Goal: Task Accomplishment & Management: Manage account settings

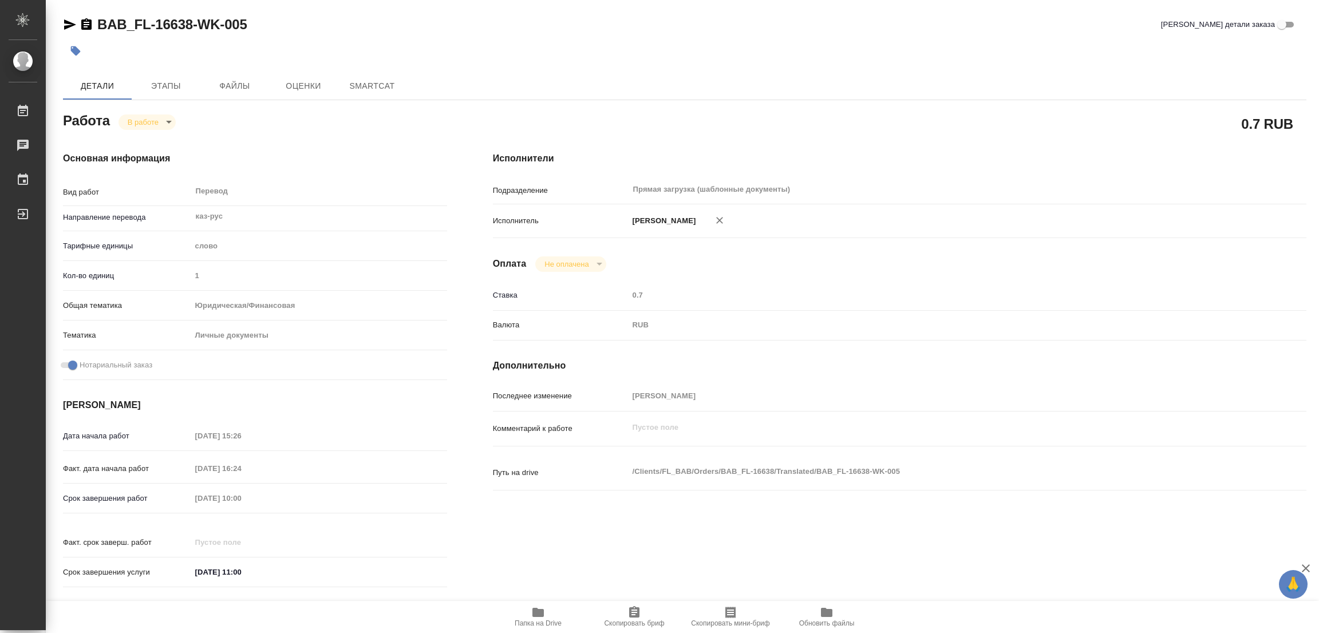
type textarea "x"
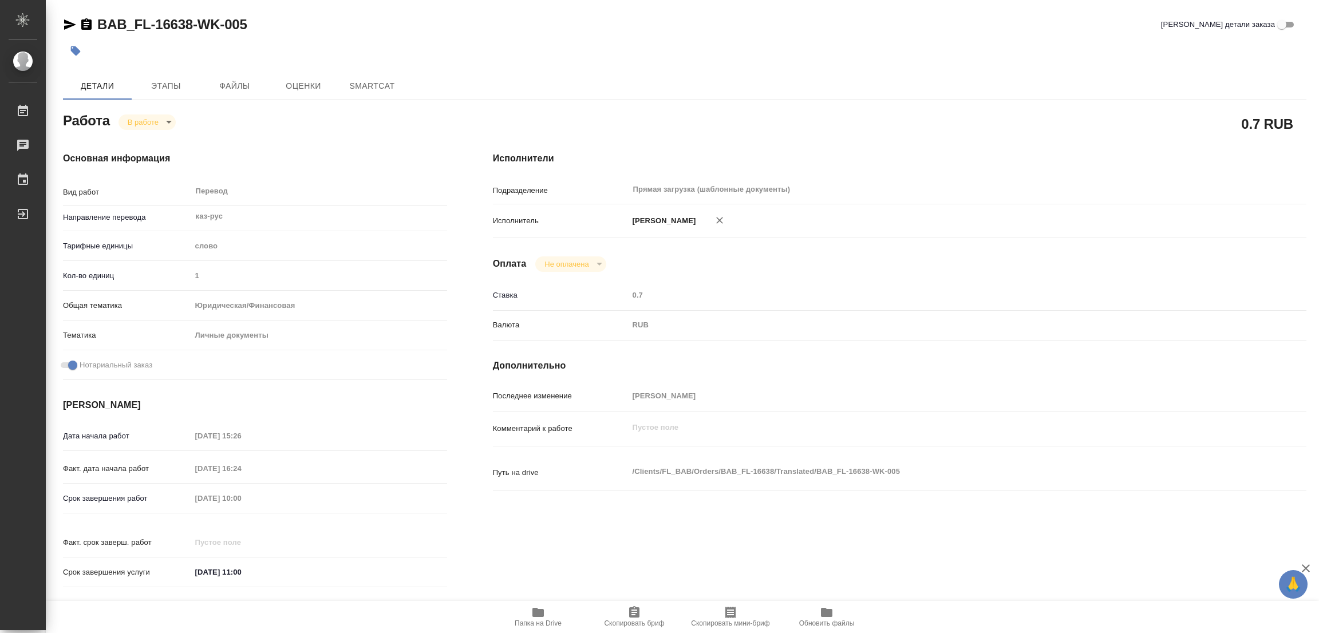
type textarea "x"
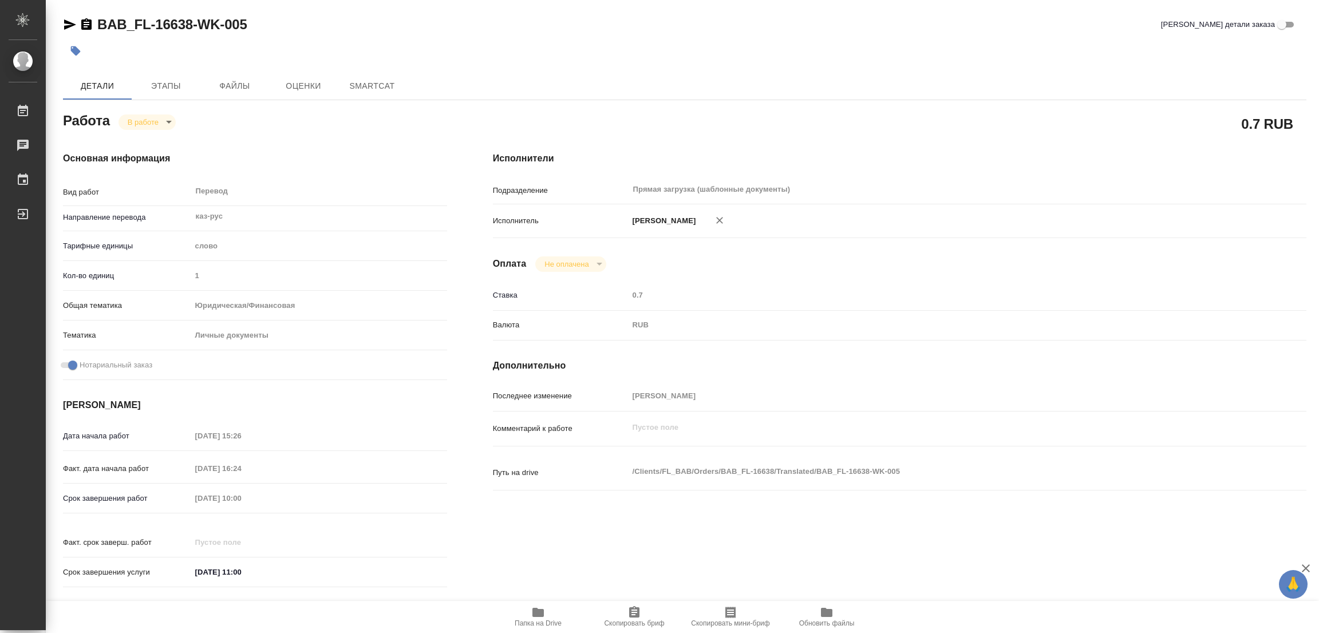
type textarea "x"
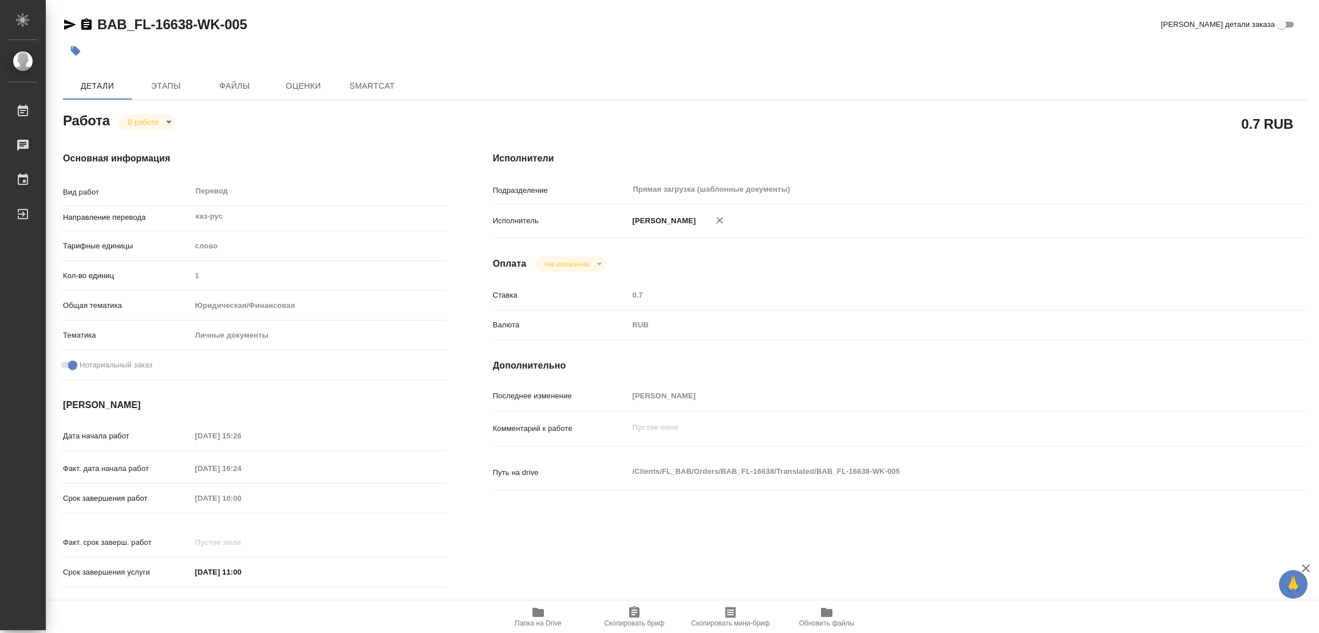
type textarea "x"
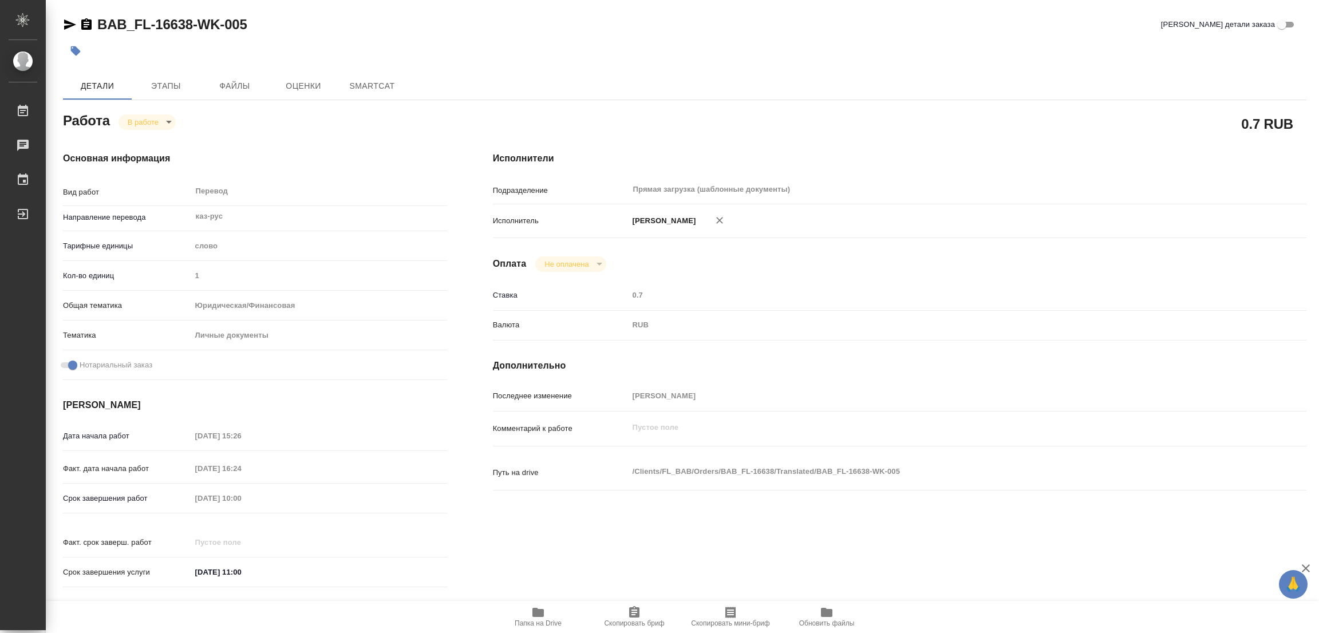
type textarea "x"
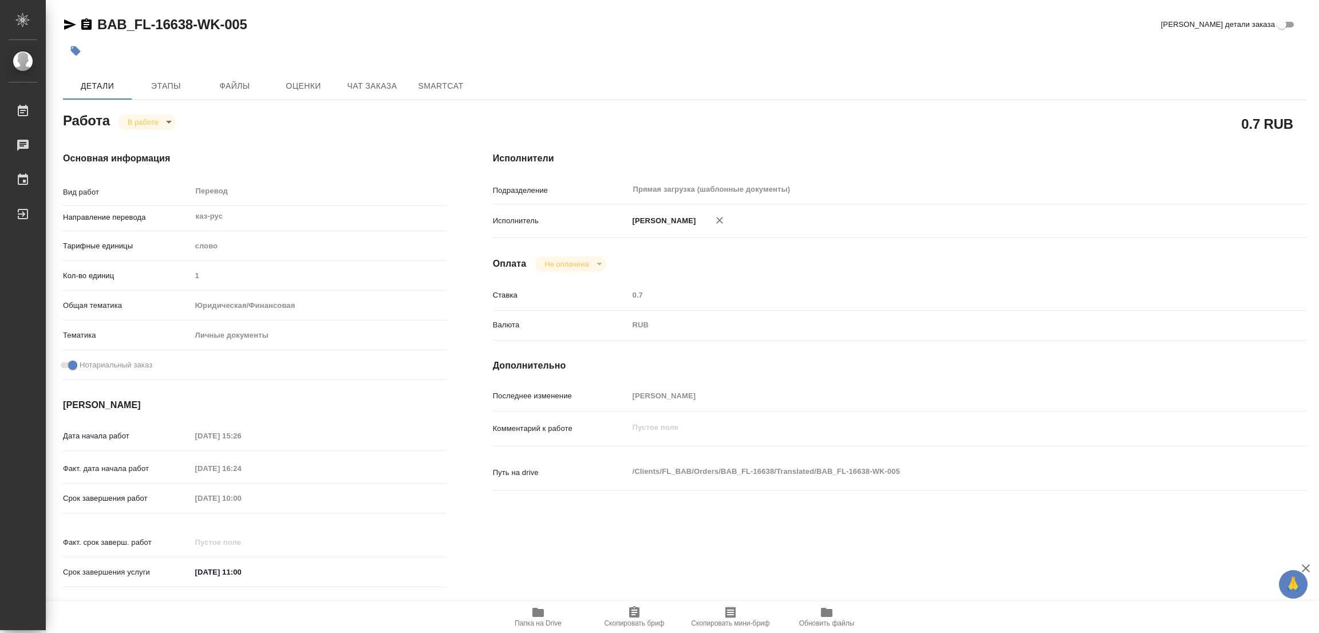
type textarea "x"
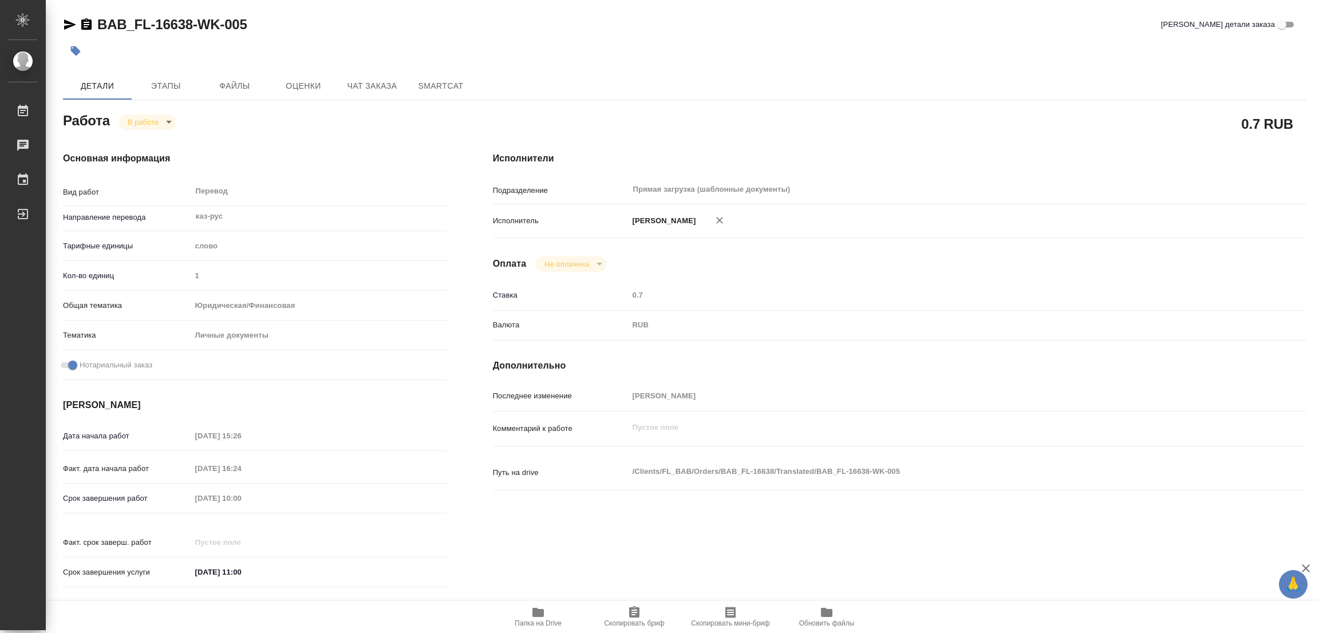
type textarea "x"
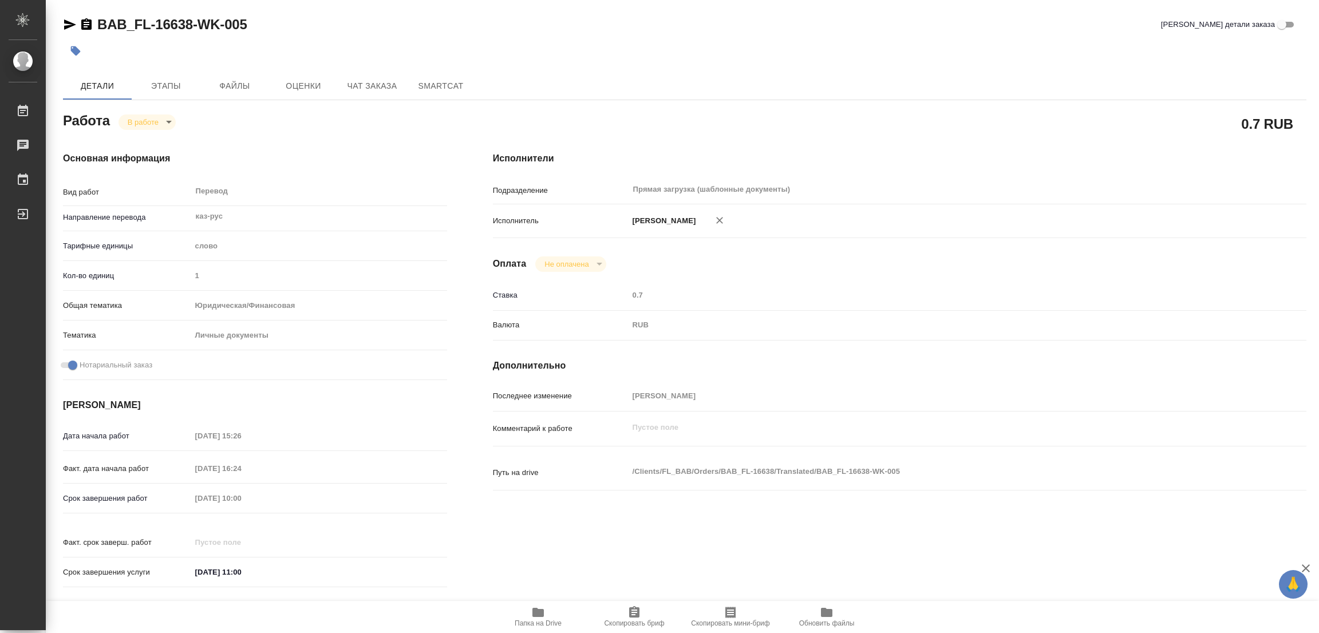
click at [266, 136] on div "Основная информация Вид работ Перевод x ​ Направление перевода каз-рус ​ Тарифн…" at bounding box center [255, 373] width 430 height 489
type textarea "x"
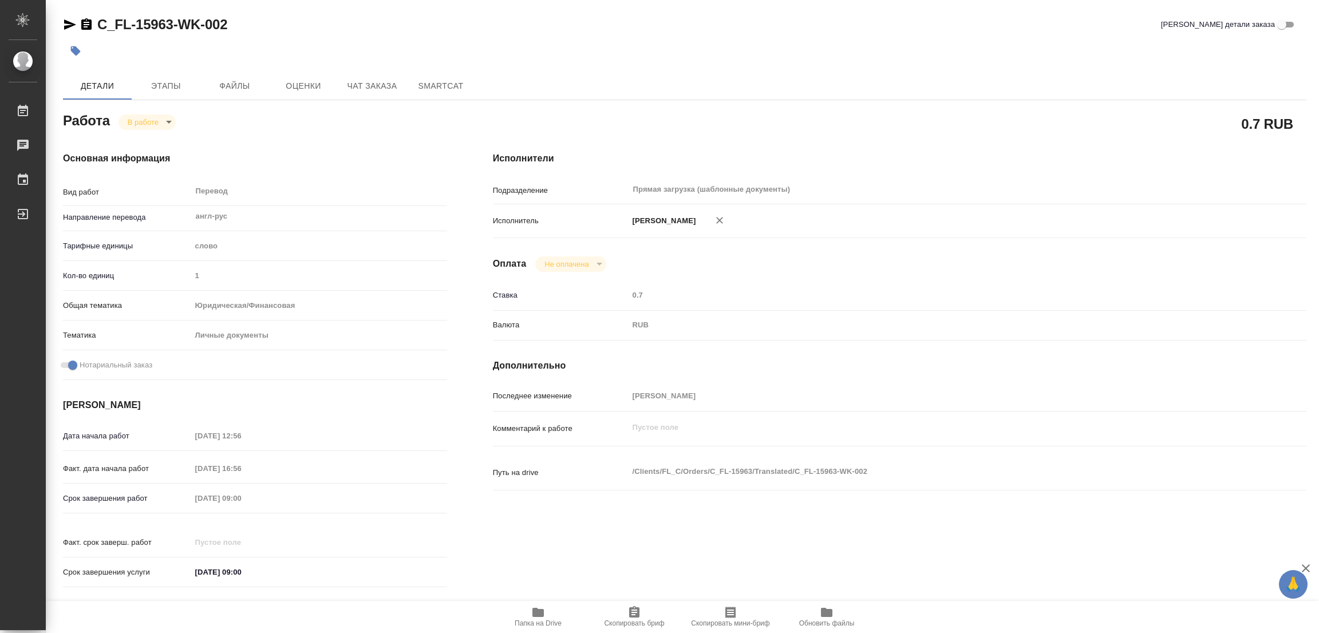
type textarea "x"
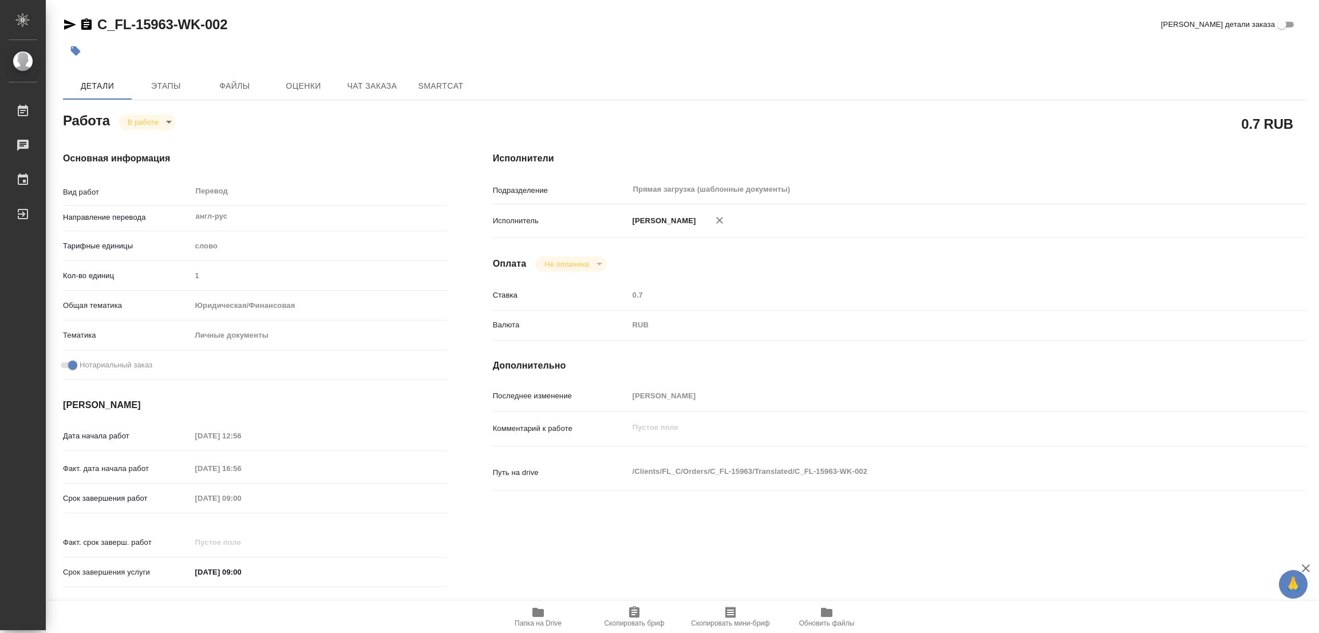
type textarea "x"
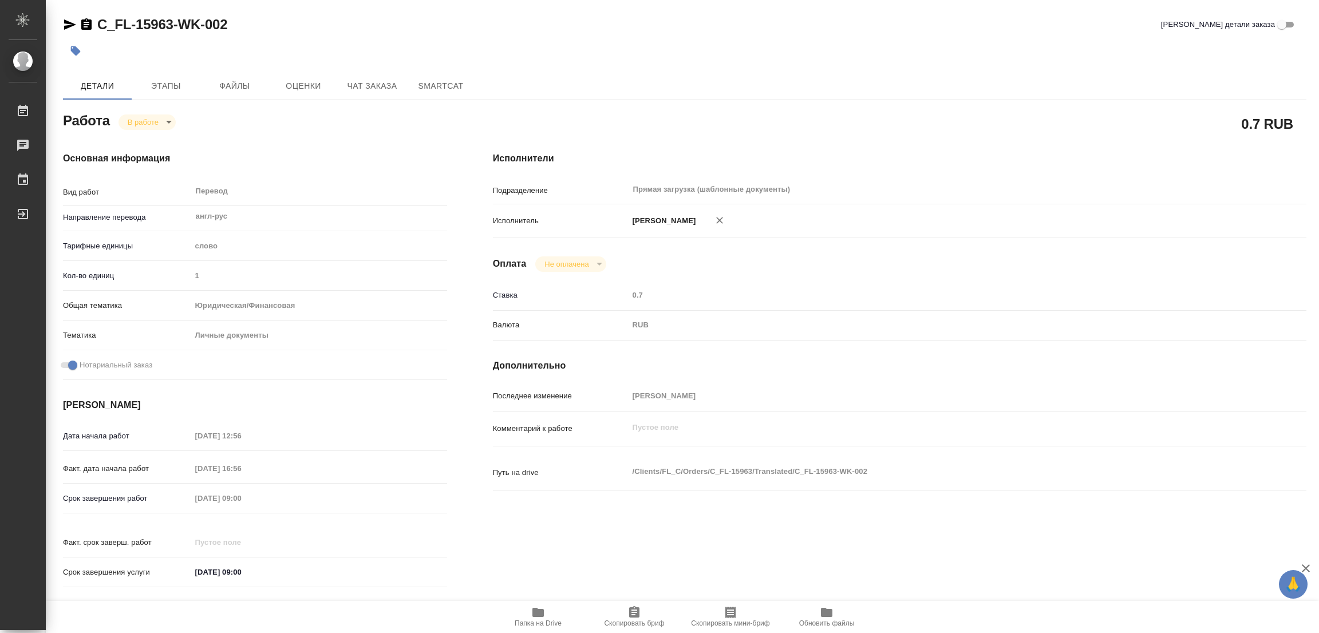
type textarea "x"
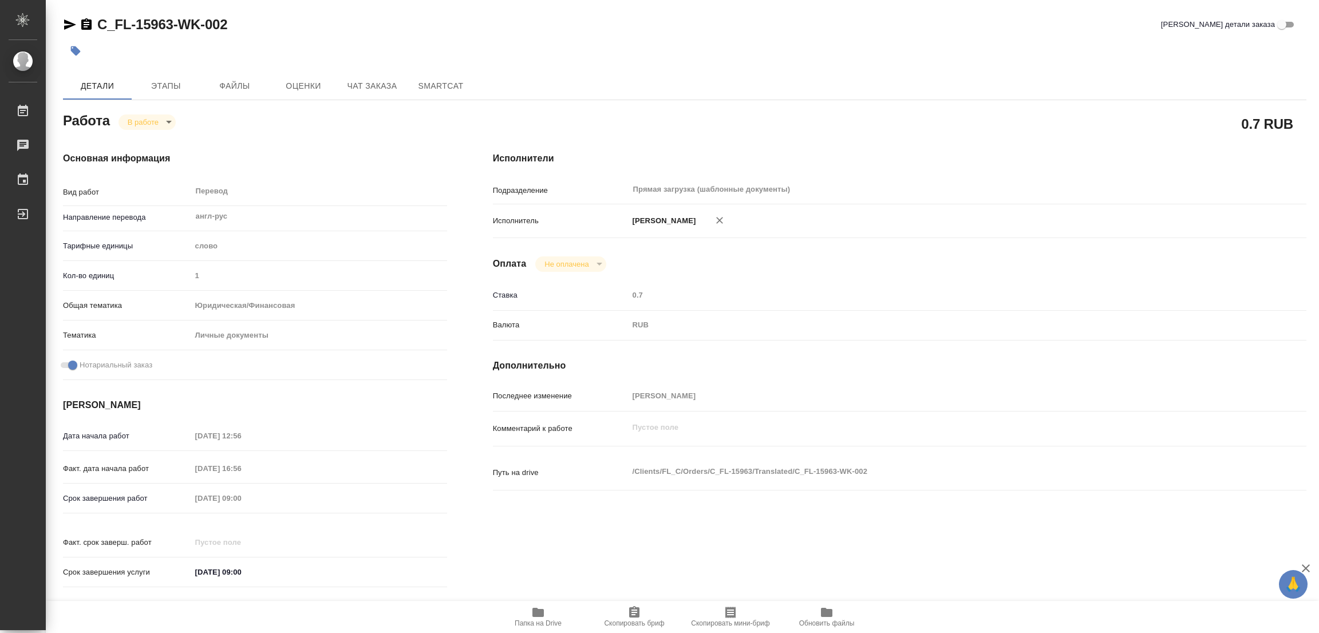
type textarea "x"
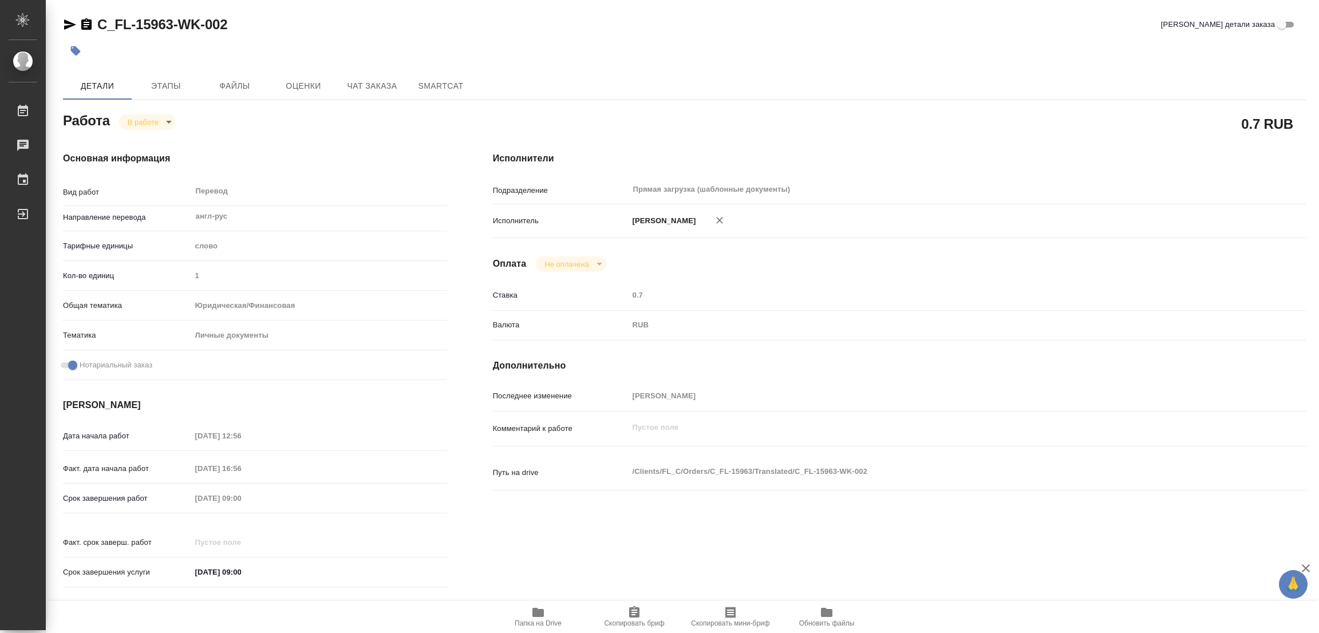
type textarea "x"
drag, startPoint x: 97, startPoint y: 10, endPoint x: 173, endPoint y: 35, distance: 79.5
click at [173, 35] on div "C_FL-15963-WK-002 Кратко детали заказа Детали Этапы Файлы Оценки Чат заказа Sma…" at bounding box center [685, 480] width 1256 height 961
copy link "C_FL-15963"
click at [622, 612] on span "Скопировать бриф" at bounding box center [634, 617] width 82 height 22
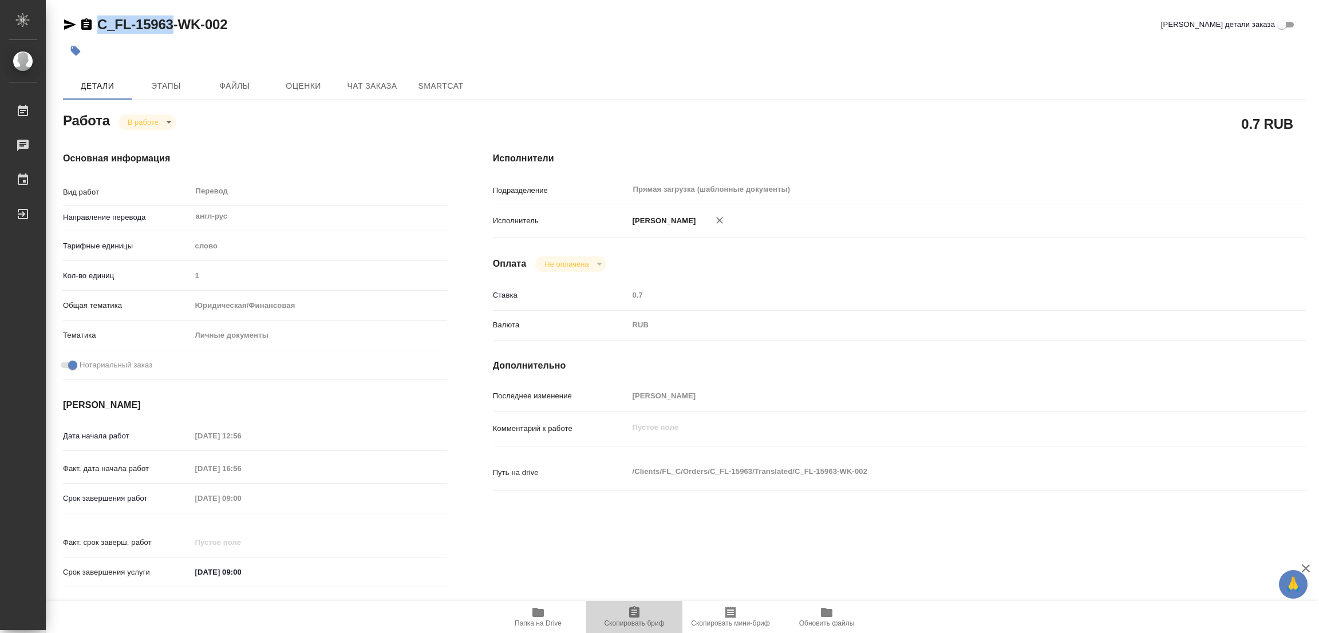
copy link "C_FL-15963"
drag, startPoint x: 318, startPoint y: 461, endPoint x: 135, endPoint y: 470, distance: 183.4
click at [135, 470] on div "Факт. дата начала работ [DATE] 16:56" at bounding box center [255, 469] width 384 height 20
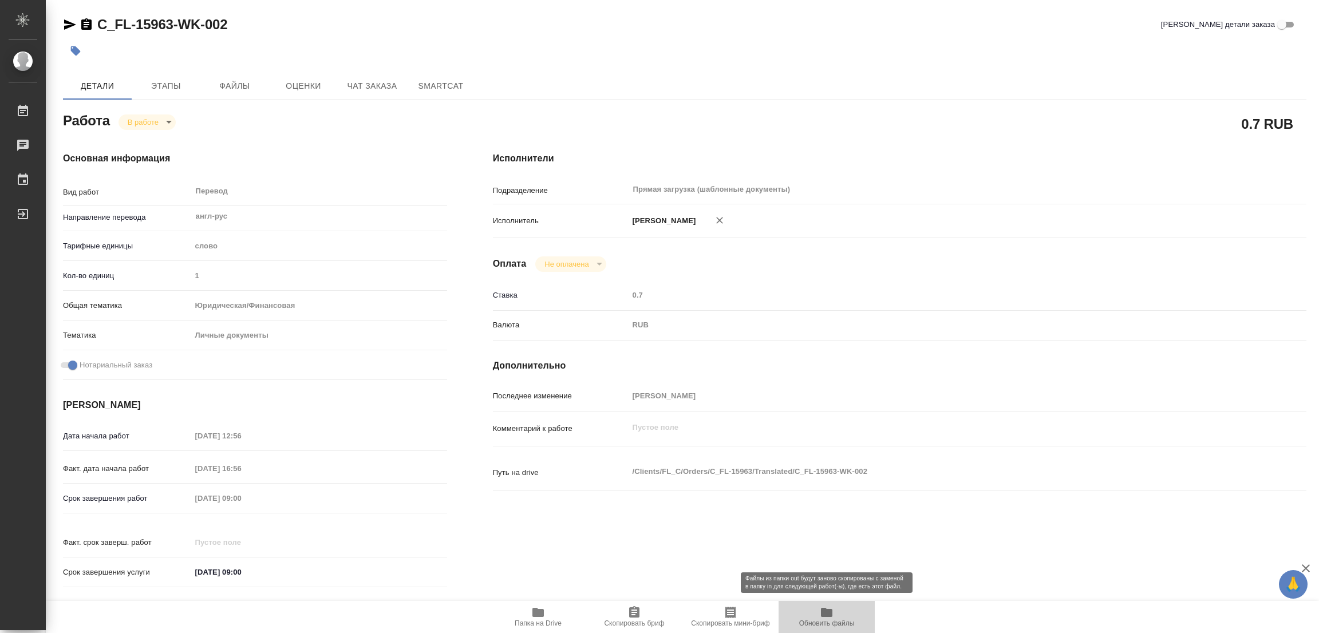
click at [806, 601] on button "Обновить файлы" at bounding box center [826, 617] width 96 height 32
type textarea "x"
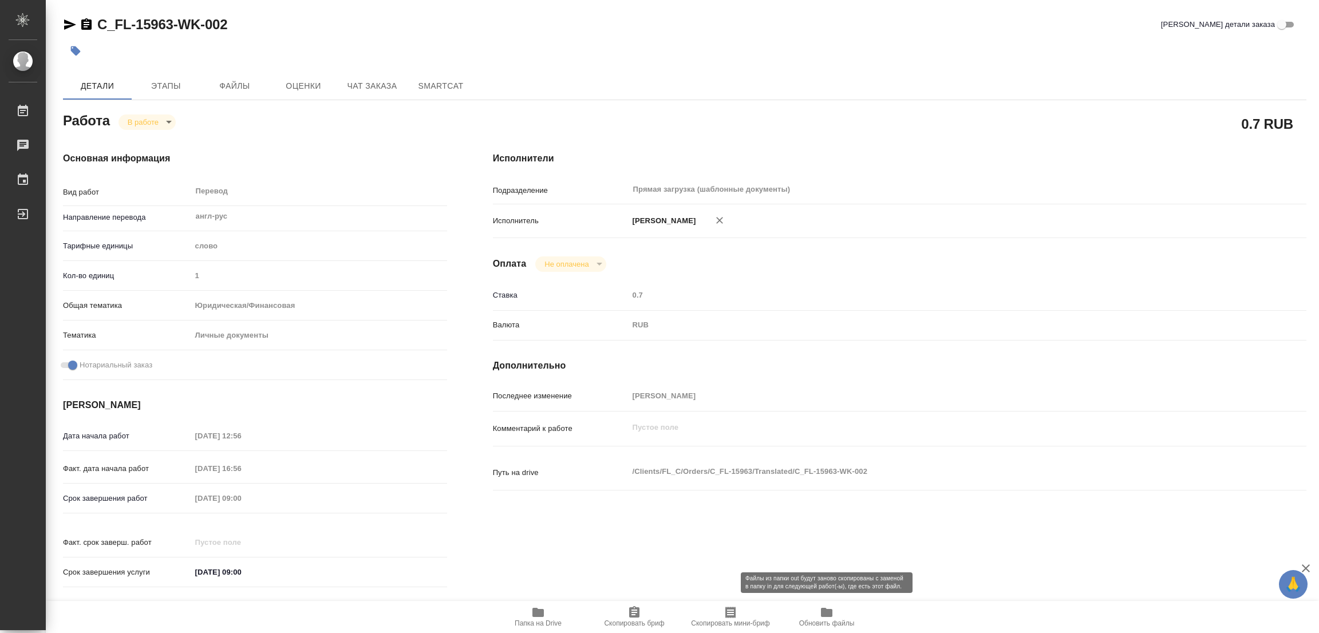
type textarea "x"
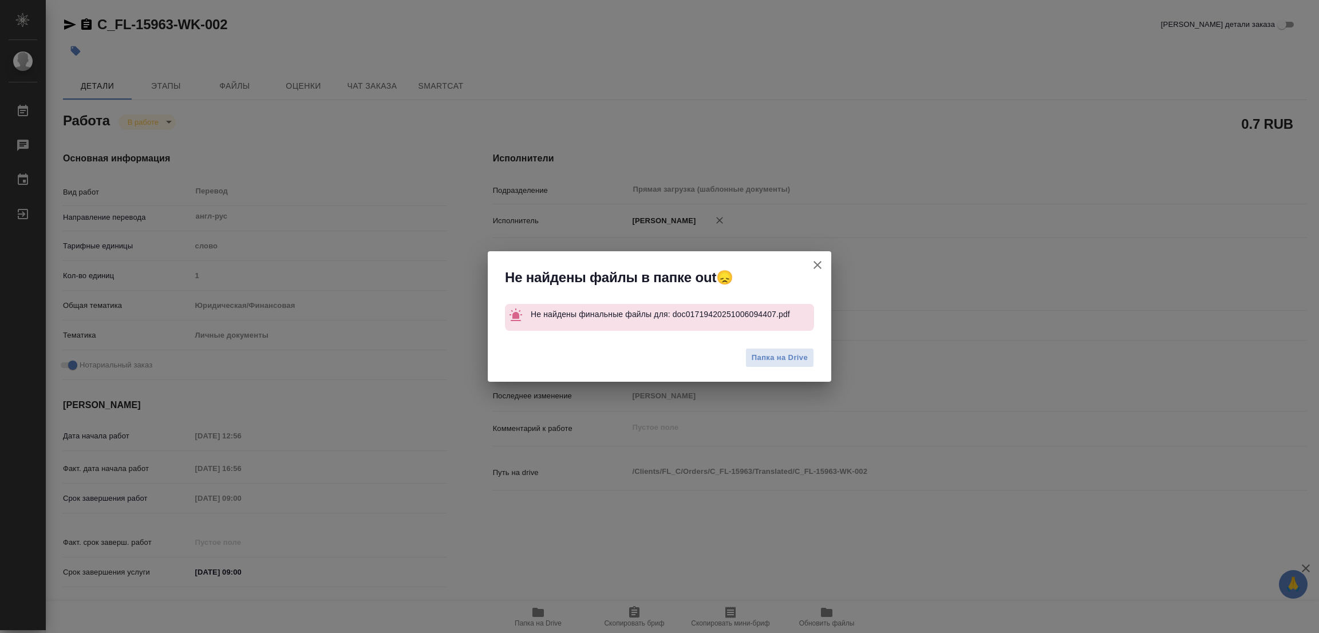
click at [813, 263] on icon "button" at bounding box center [818, 265] width 14 height 14
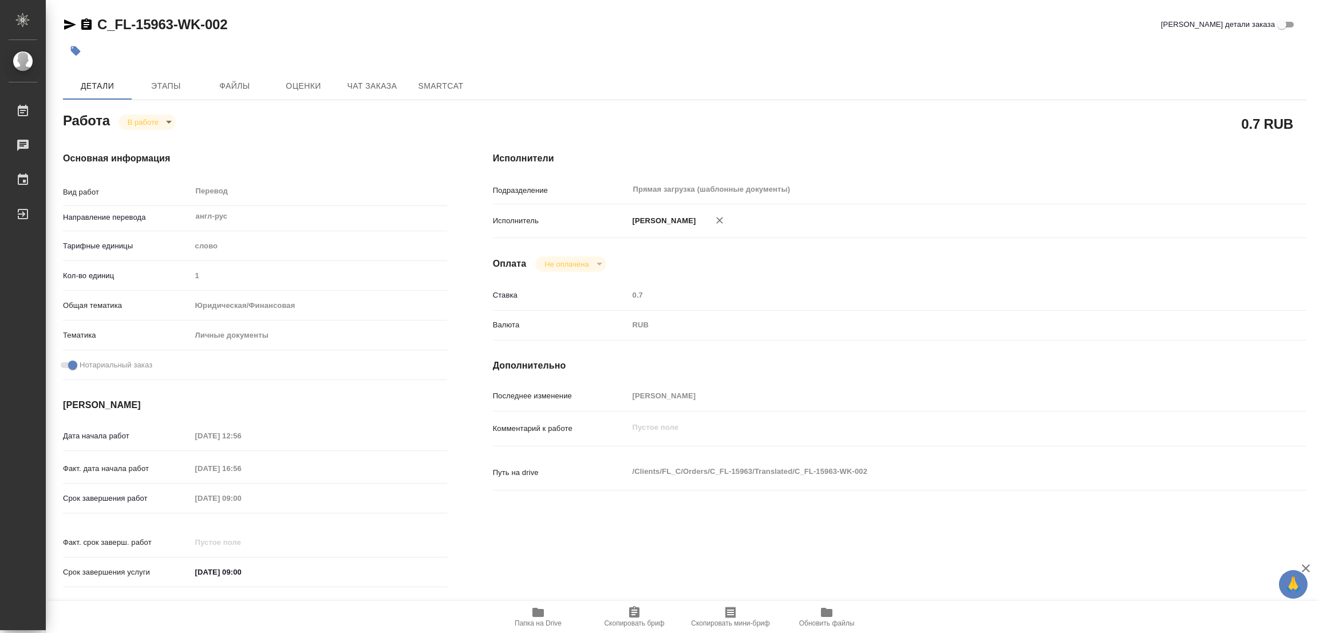
type textarea "x"
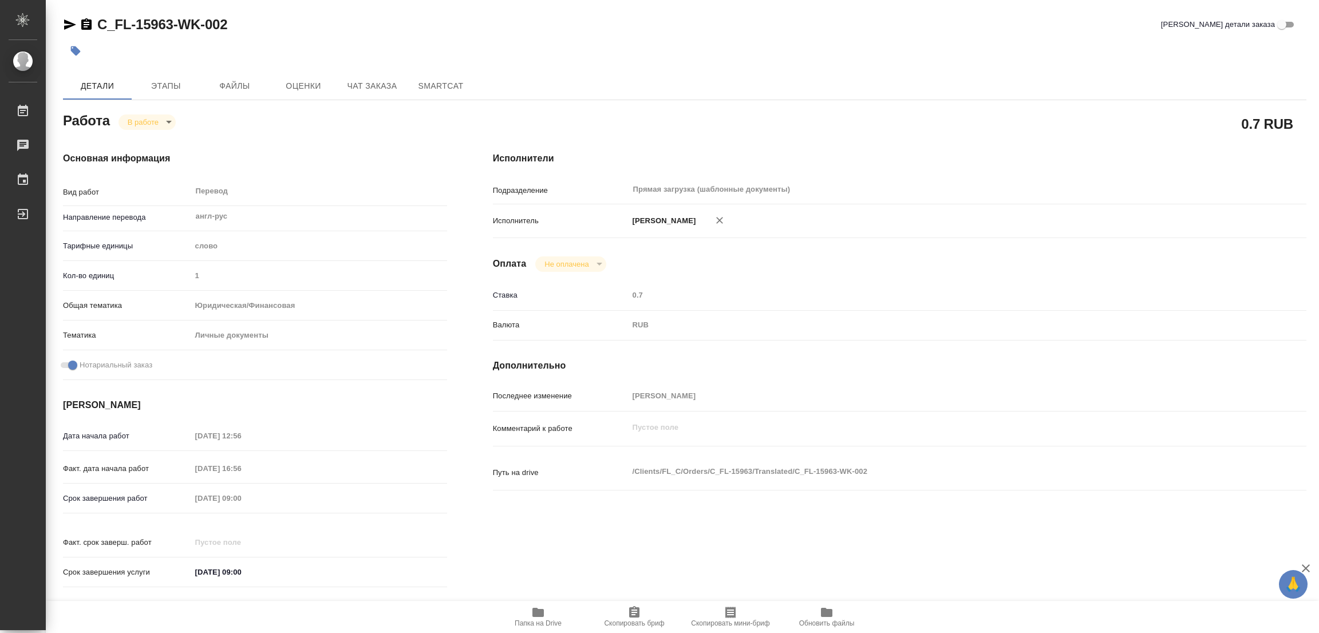
click at [174, 503] on div "Срок завершения работ [DATE] 09:00" at bounding box center [255, 498] width 384 height 20
type textarea "x"
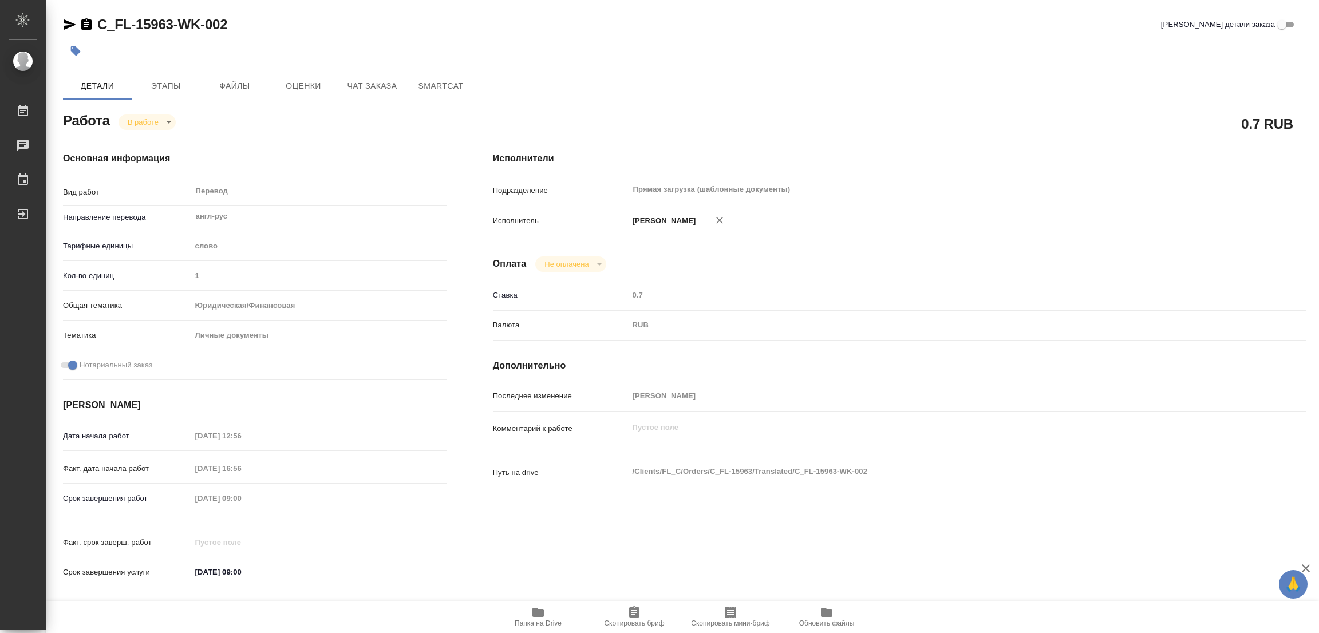
type textarea "x"
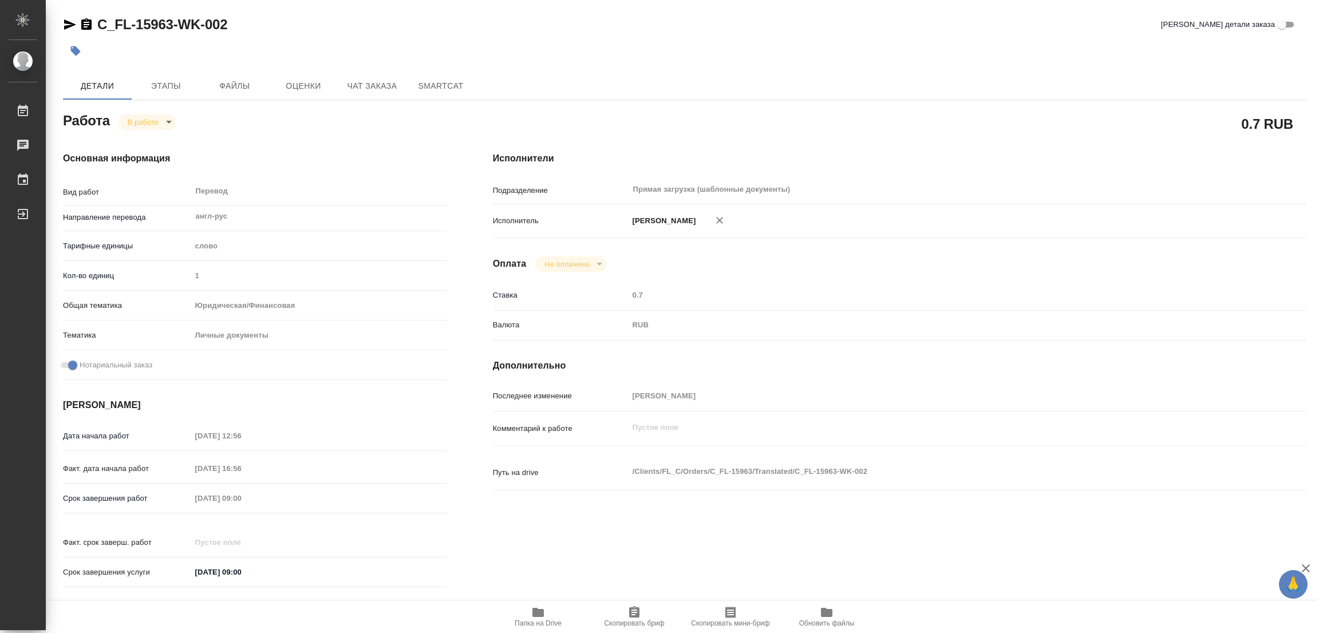
type textarea "x"
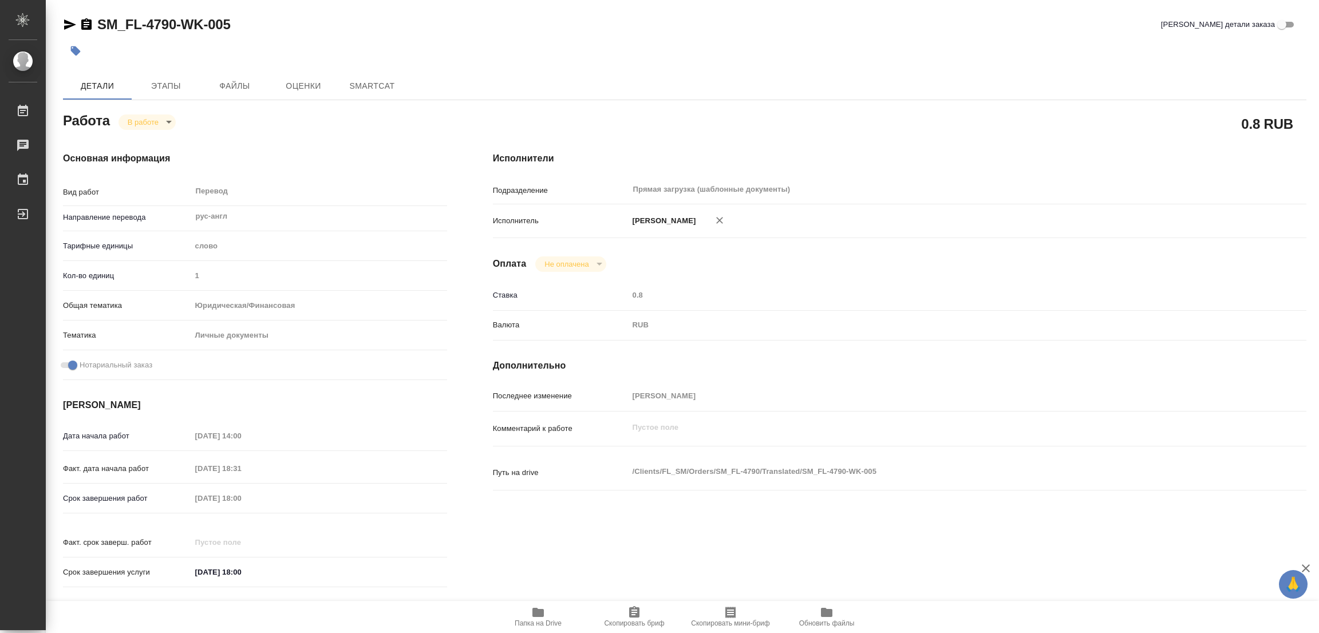
type textarea "x"
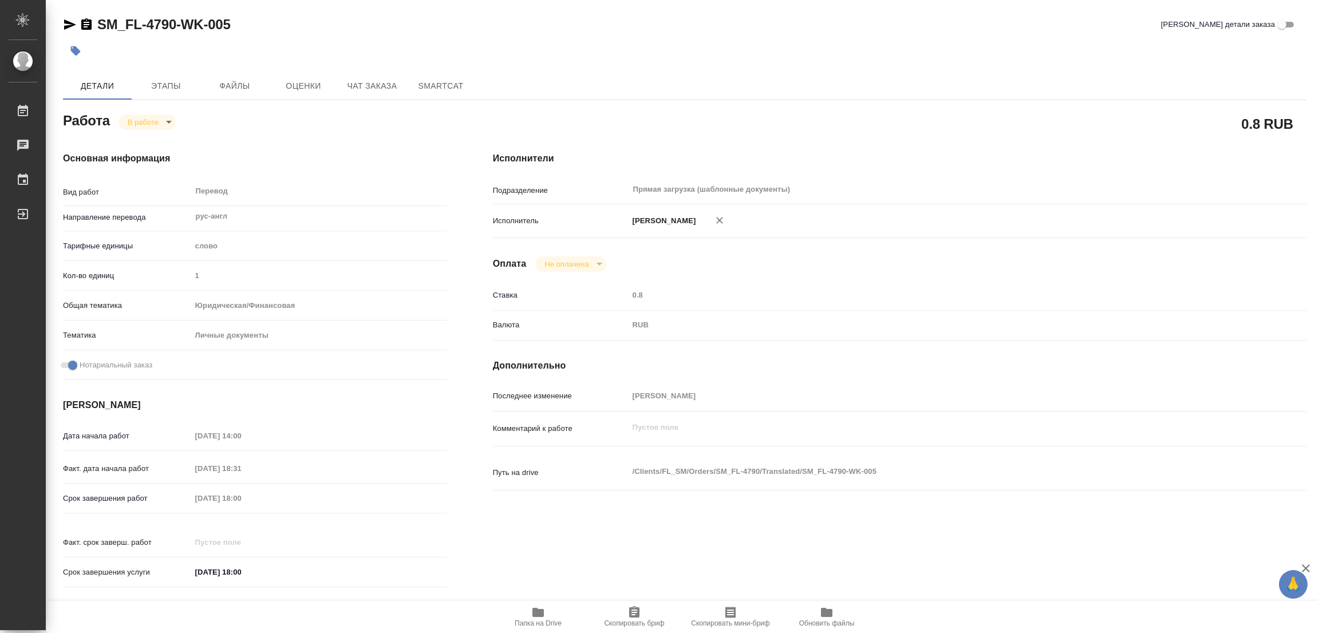
type textarea "x"
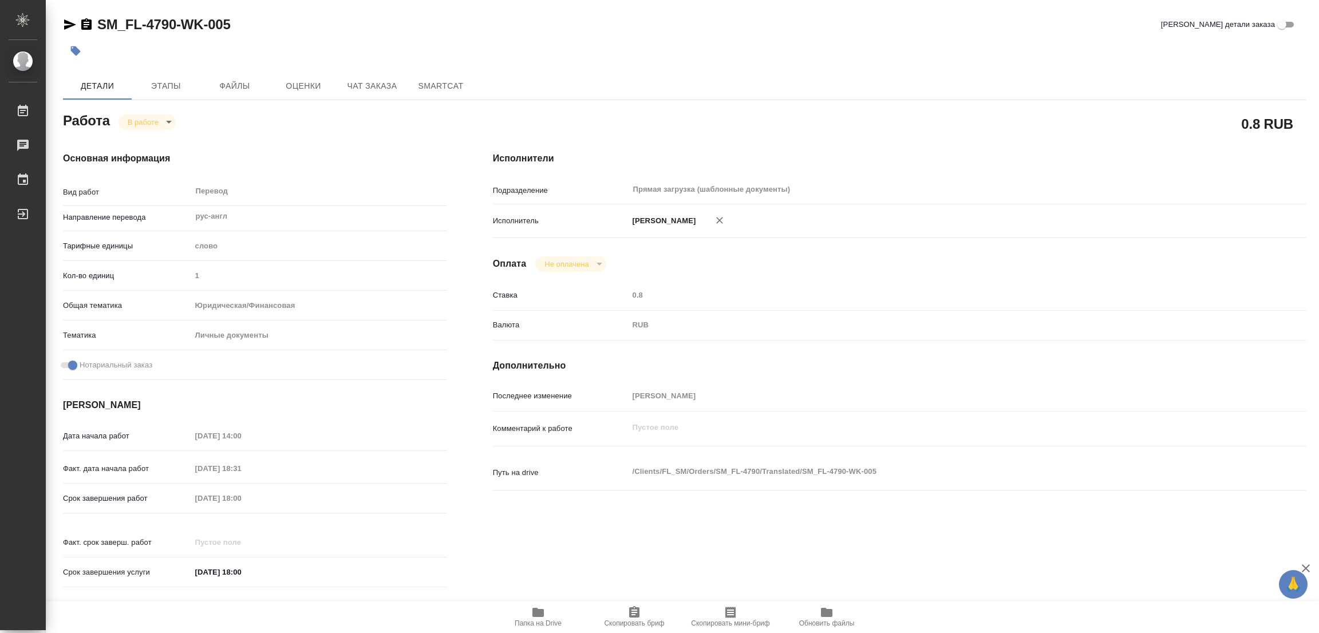
type textarea "x"
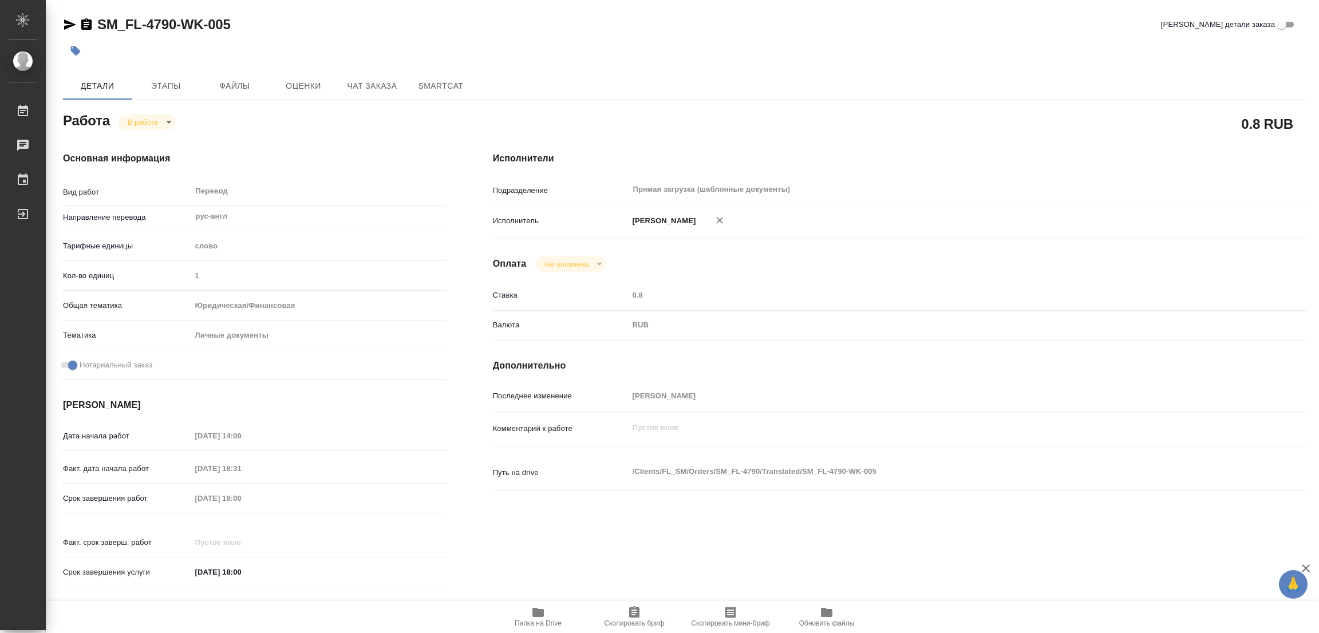
type textarea "x"
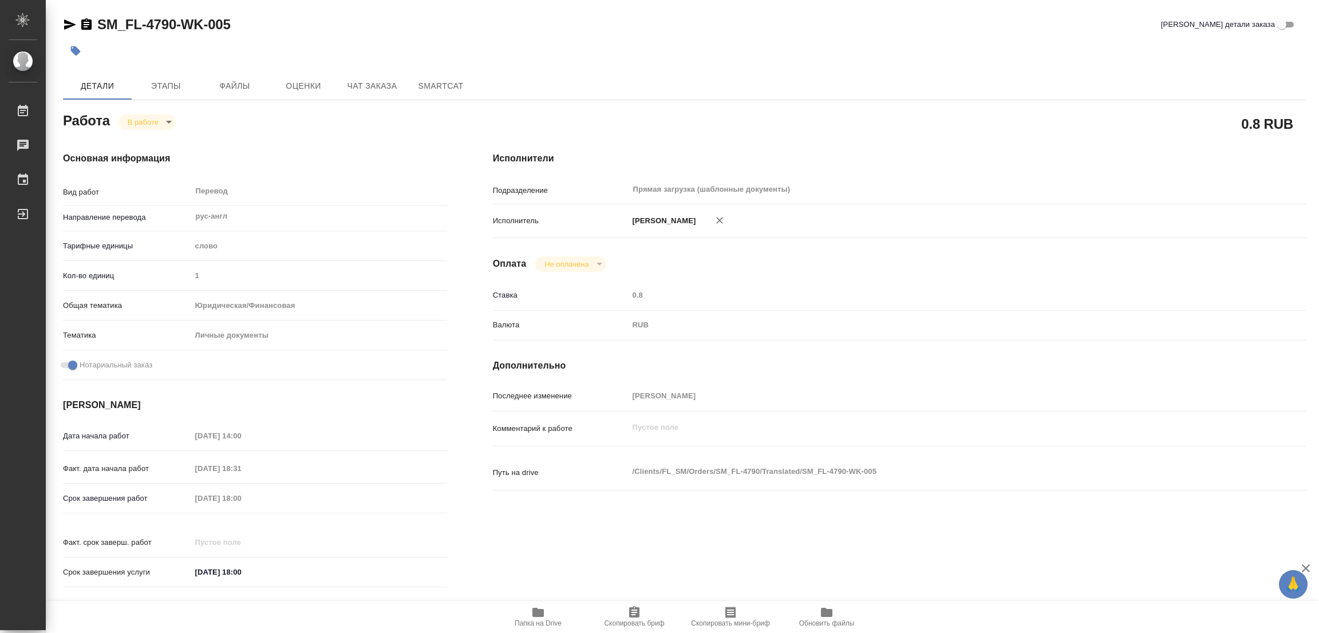
type textarea "x"
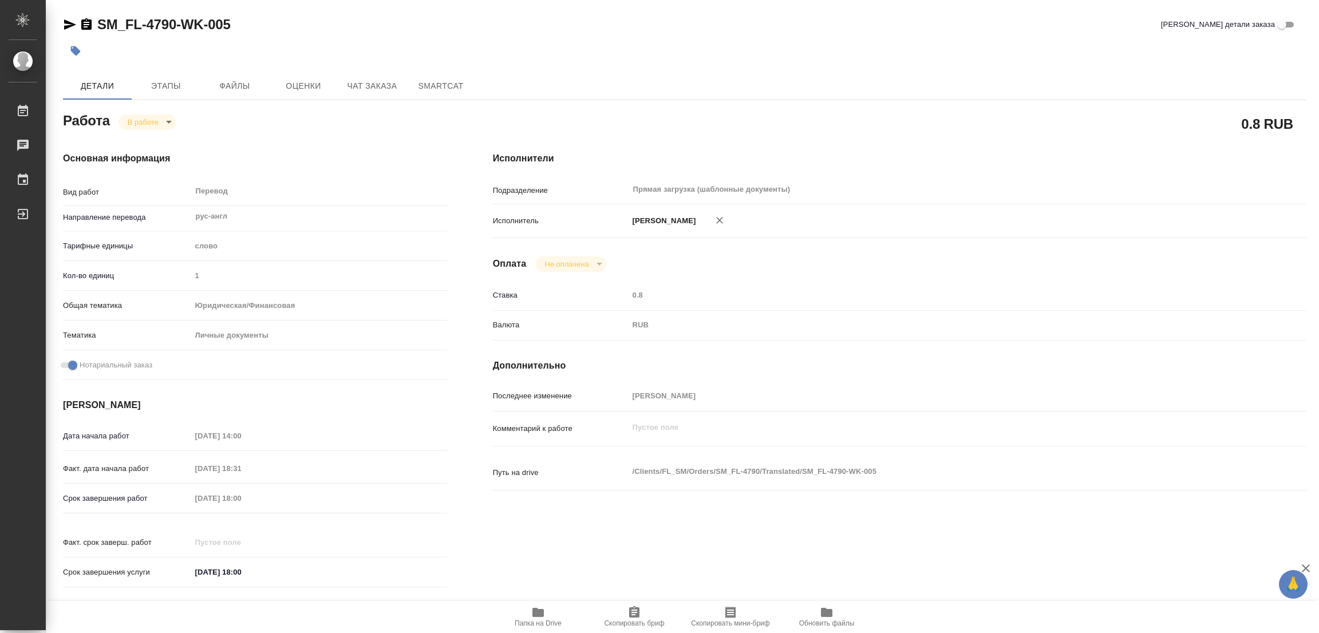
type textarea "x"
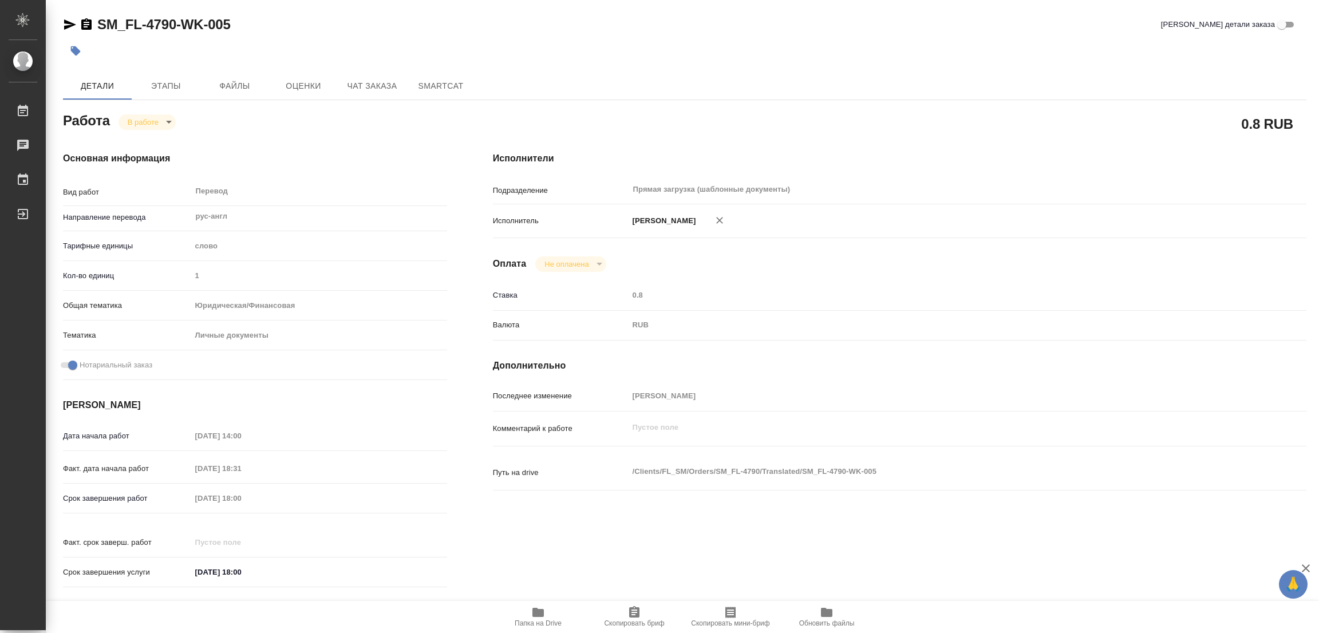
type textarea "x"
drag, startPoint x: 92, startPoint y: 14, endPoint x: 176, endPoint y: 30, distance: 86.2
click at [176, 30] on div "SM_FL-4790-WK-005 Кратко детали заказа Детали Этапы Файлы Оценки Чат заказа Sma…" at bounding box center [685, 480] width 1256 height 961
copy link "SM_FL-4790"
click at [641, 618] on icon "button" at bounding box center [634, 613] width 14 height 14
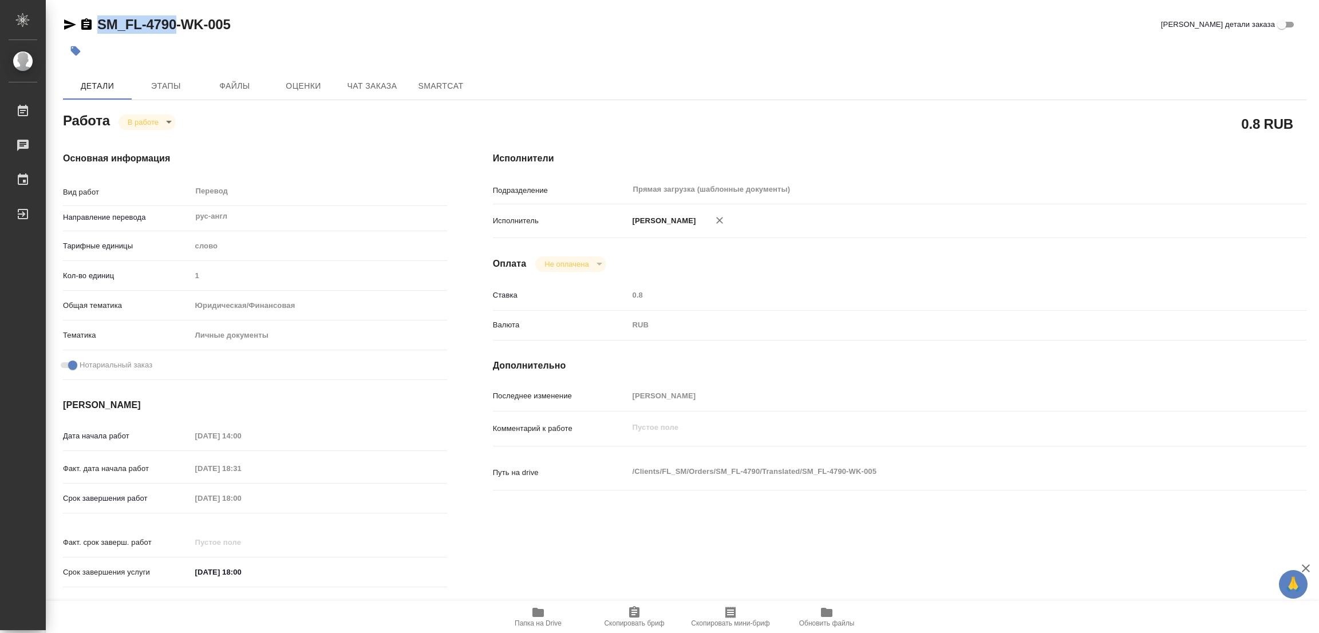
copy link "SM_FL-4790"
drag, startPoint x: 306, startPoint y: 501, endPoint x: 188, endPoint y: 501, distance: 118.5
click at [188, 501] on div "Срок завершения работ 07.10.2025 18:00" at bounding box center [255, 498] width 384 height 20
click at [369, 10] on div "SM_FL-4790-WK-005 Кратко детали заказа Детали Этапы Файлы Оценки Чат заказа Sma…" at bounding box center [685, 480] width 1256 height 961
